Goal: Information Seeking & Learning: Stay updated

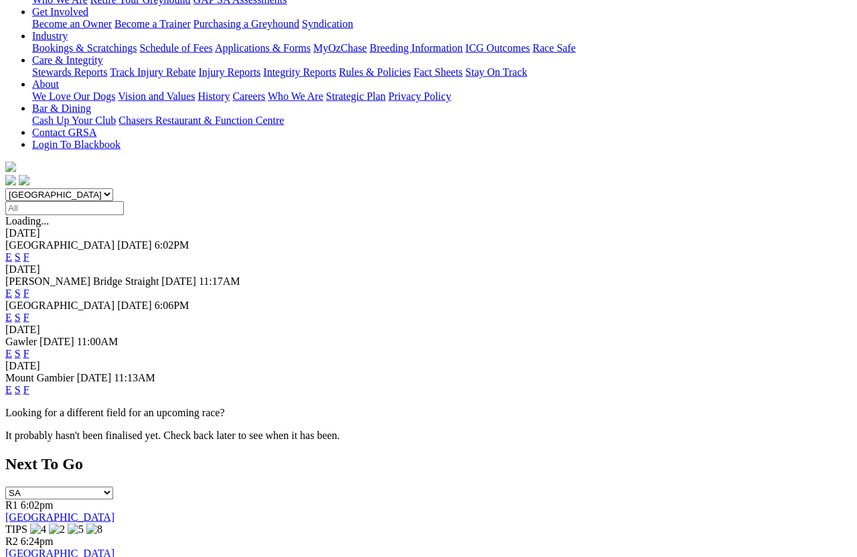
scroll to position [302, 0]
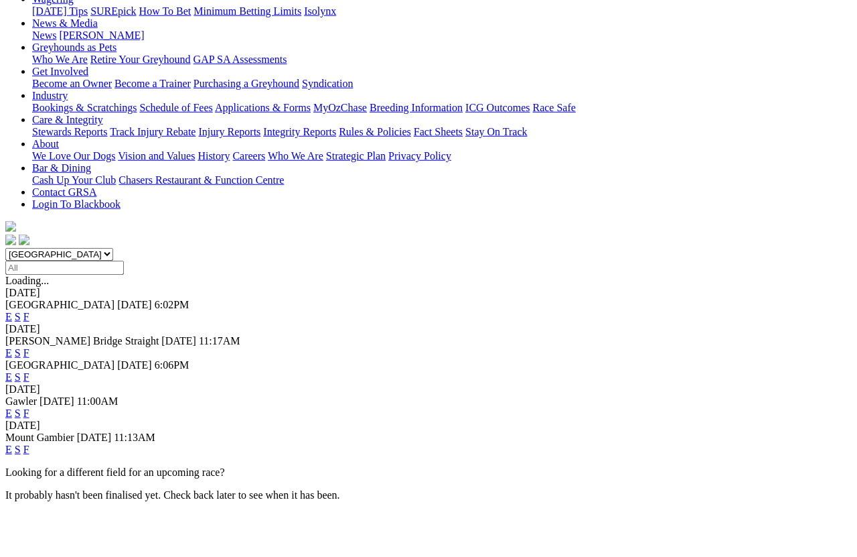
scroll to position [190, 0]
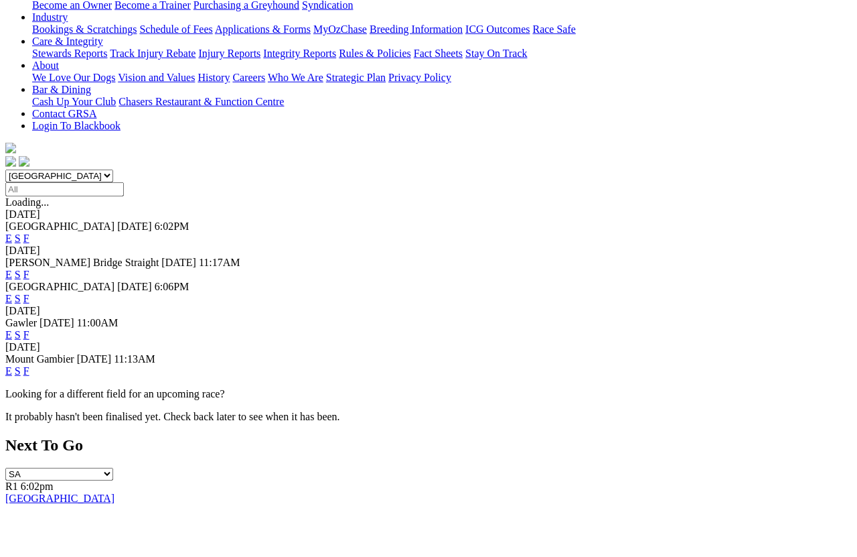
scroll to position [268, 0]
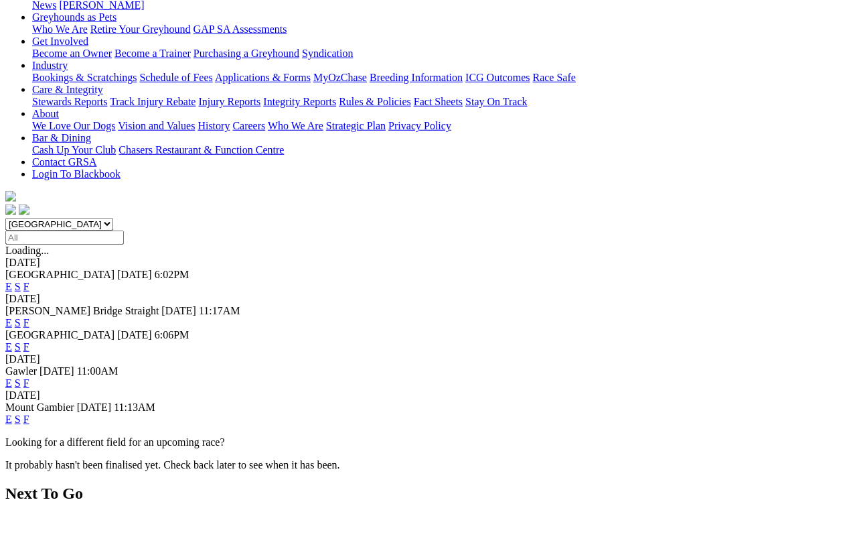
scroll to position [220, 0]
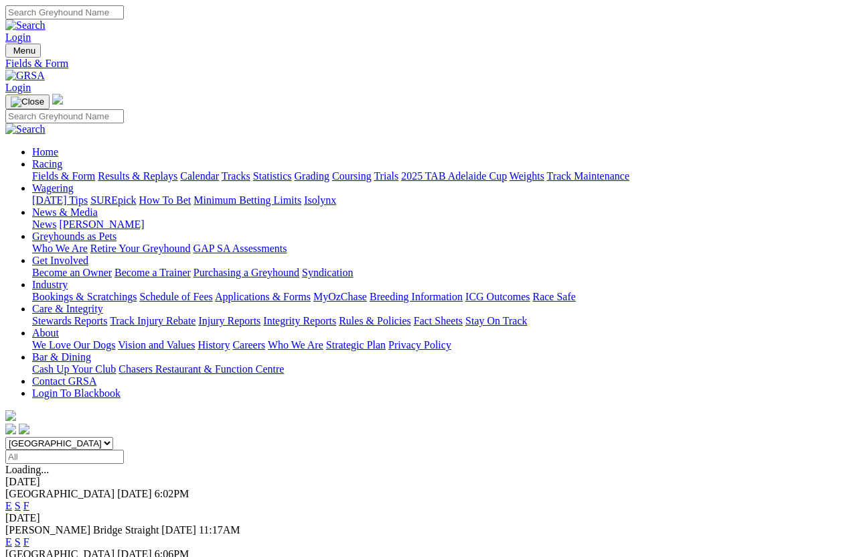
scroll to position [9, 0]
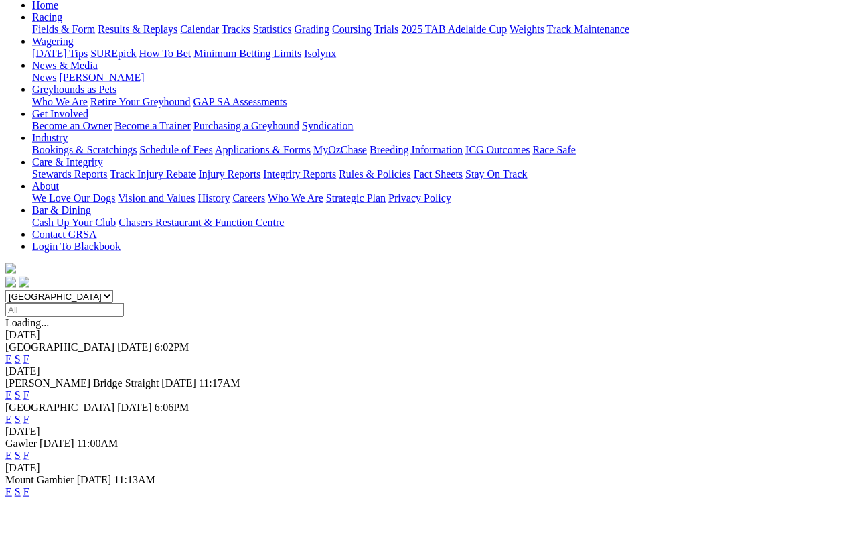
scroll to position [147, 0]
